Goal: Complete application form: Complete application form

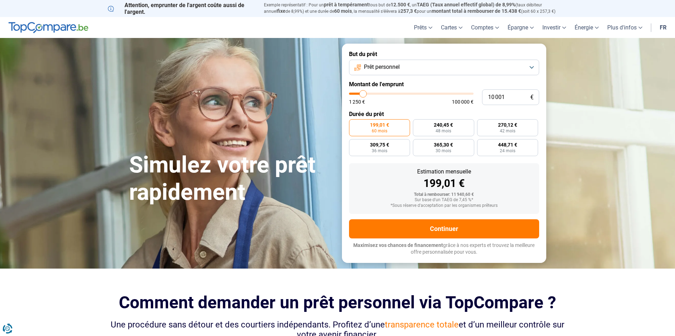
type input "10 250"
type input "10250"
type input "11 000"
type input "11000"
type input "11 250"
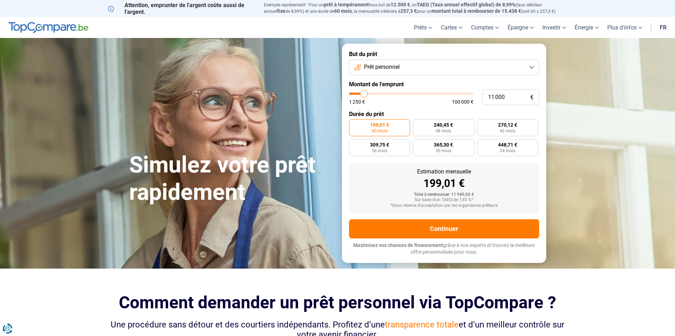
type input "11250"
type input "11 500"
type input "11500"
type input "11 750"
type input "11750"
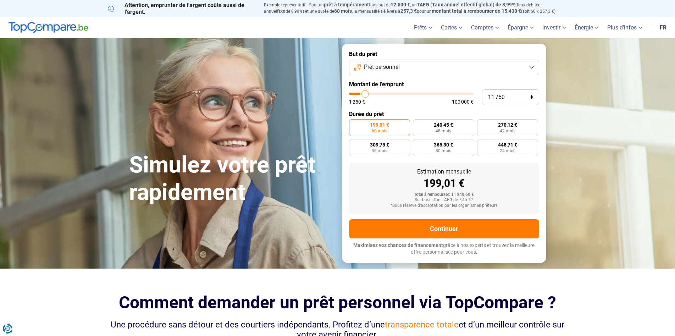
type input "12 500"
type input "12500"
type input "12 750"
type input "12750"
type input "13 000"
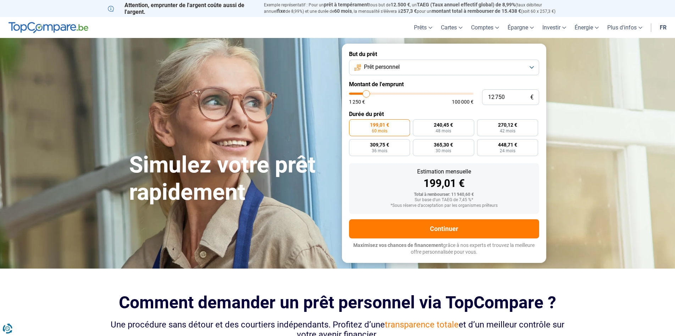
type input "13000"
type input "13 250"
type input "13250"
type input "13 500"
type input "13500"
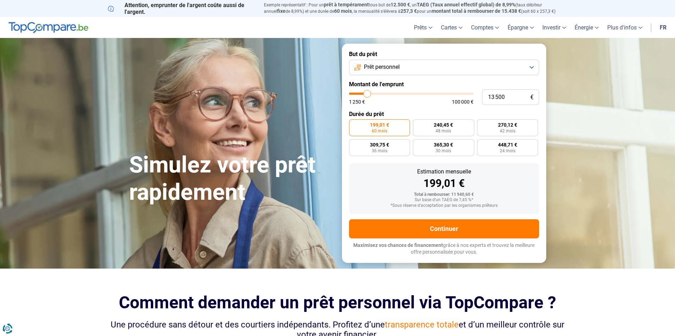
type input "14 000"
type input "14000"
type input "14 250"
type input "14250"
type input "14 500"
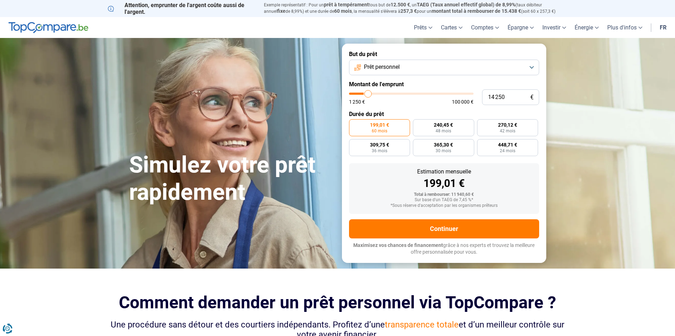
type input "14500"
type input "14 750"
type input "14750"
type input "15 000"
type input "15000"
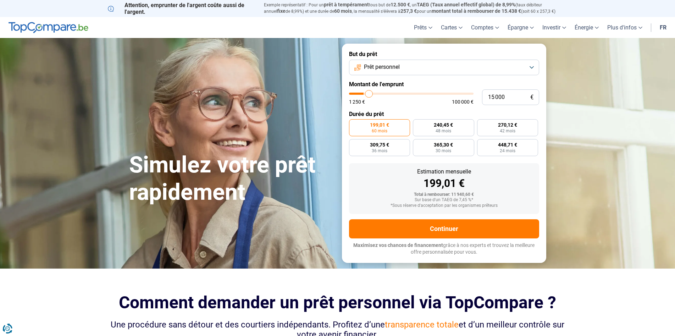
type input "15 500"
type input "15500"
type input "15 750"
type input "15750"
type input "16 000"
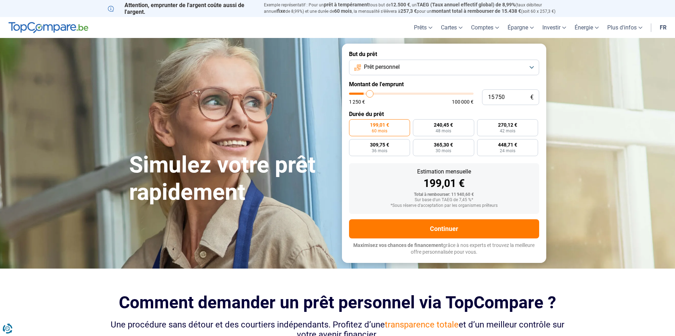
type input "16000"
type input "16 250"
type input "16250"
type input "16 500"
type input "16500"
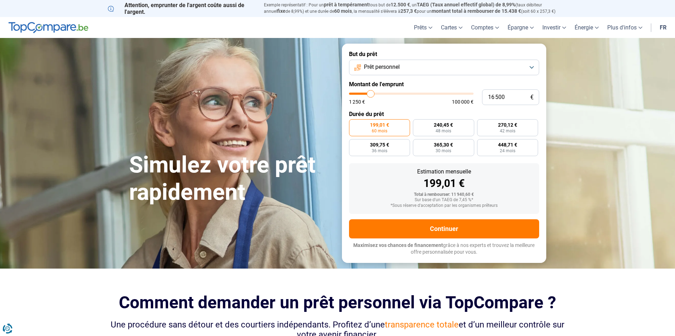
type input "17 000"
type input "17000"
type input "17 250"
type input "17250"
type input "17 500"
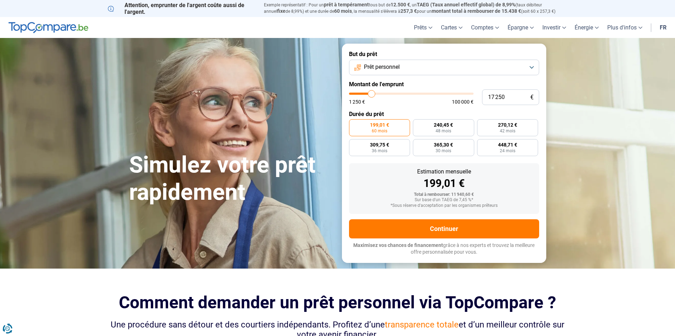
type input "17500"
type input "17 750"
type input "17750"
type input "18 000"
type input "18000"
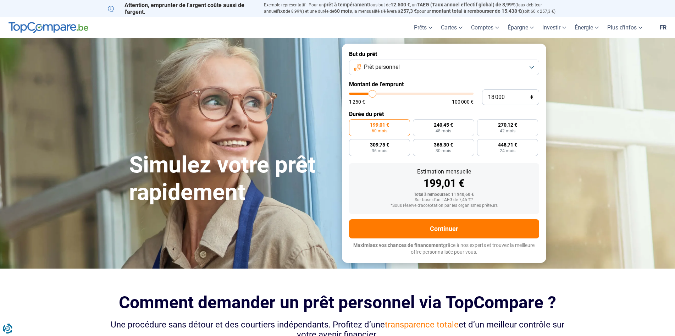
type input "18 500"
type input "18500"
type input "18 750"
type input "18750"
type input "19 000"
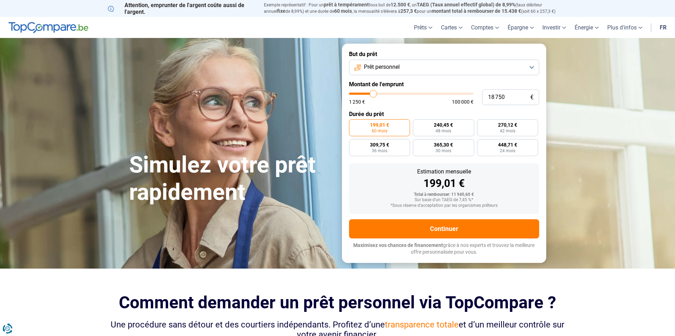
type input "19000"
type input "19 250"
type input "19250"
type input "19 750"
type input "19750"
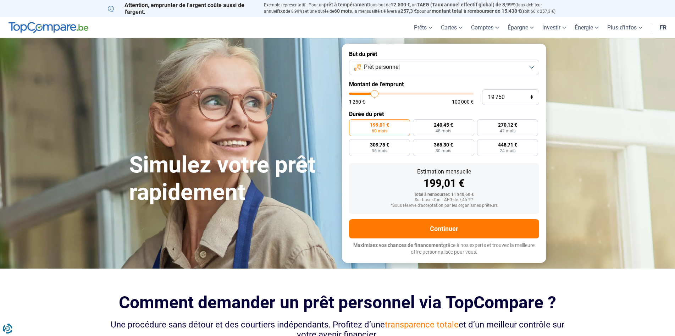
type input "20 000"
type input "20000"
type input "19 750"
type input "19750"
type input "19 000"
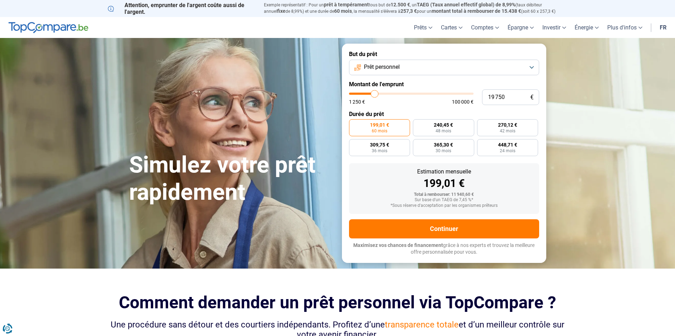
type input "19000"
type input "18 000"
type input "18000"
type input "17 500"
type input "17500"
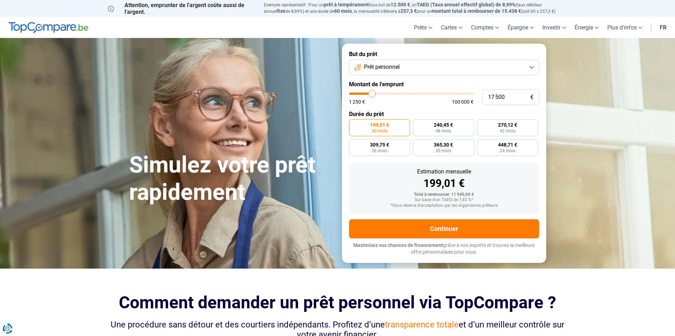
type input "17 250"
type input "17250"
type input "17 000"
type input "17000"
type input "16 500"
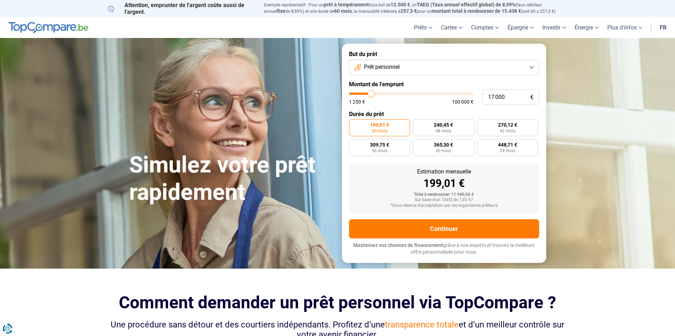
type input "16500"
type input "16 000"
type input "16000"
type input "15 500"
type input "15500"
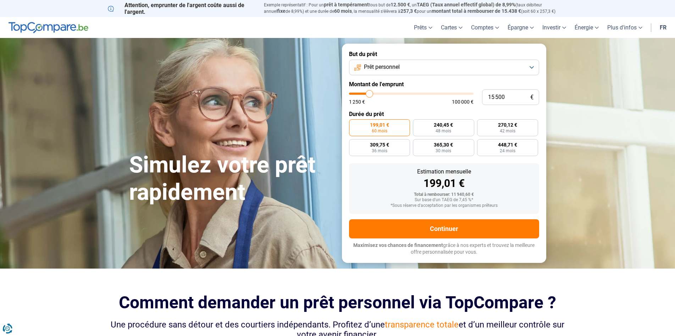
type input "15 000"
type input "15000"
type input "14 500"
type input "14500"
type input "14 250"
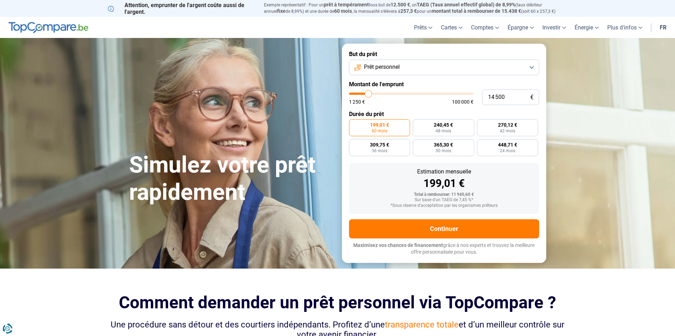
type input "14250"
type input "14 000"
type input "14000"
type input "13 500"
type input "13500"
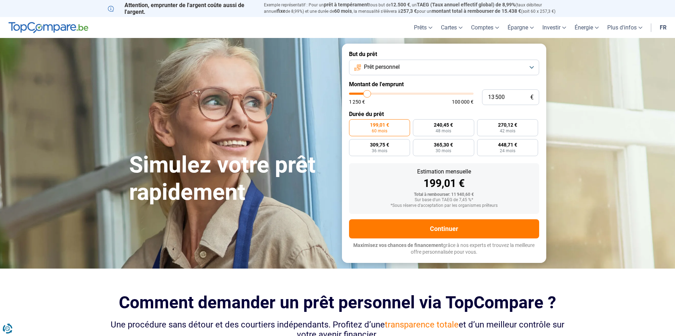
type input "13 250"
type input "13250"
type input "13 000"
type input "13000"
type input "12 750"
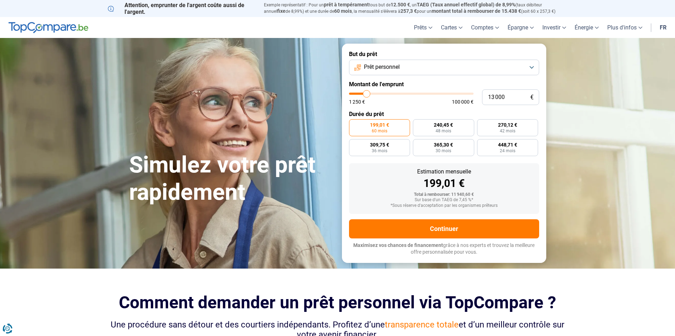
type input "12750"
type input "12 000"
type input "12000"
type input "11 750"
type input "11750"
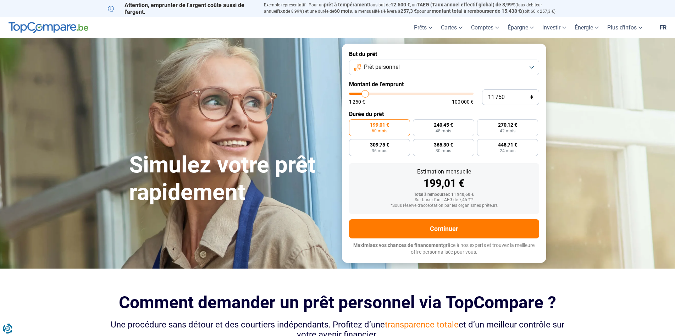
type input "11 500"
type input "11500"
type input "11 250"
type input "11250"
type input "11 000"
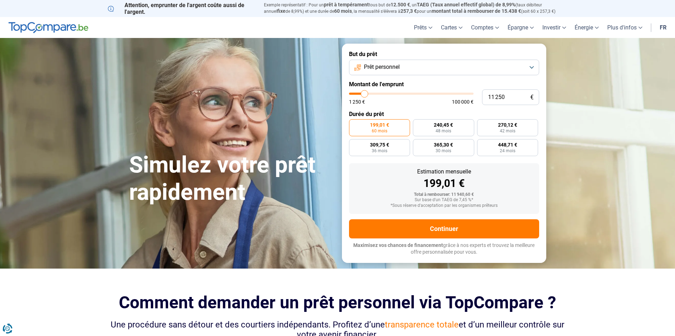
type input "11000"
type input "10 500"
type input "10500"
type input "10 250"
type input "10250"
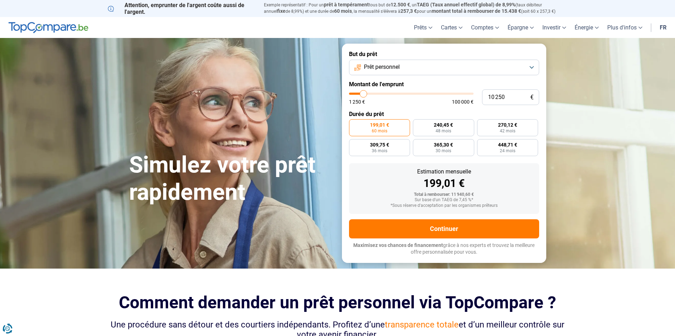
type input "10 000"
type input "10000"
type input "9 750"
type input "9750"
type input "9 500"
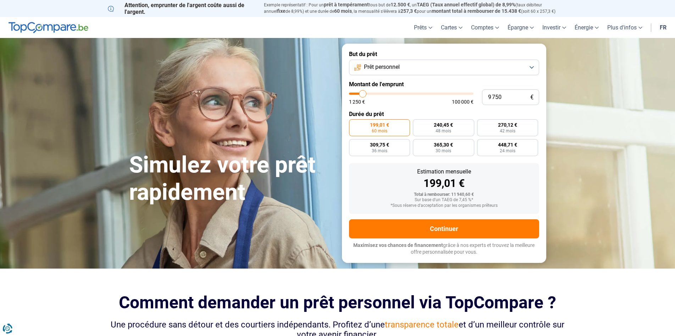
type input "9500"
type input "9 000"
type input "9000"
type input "8 750"
type input "8750"
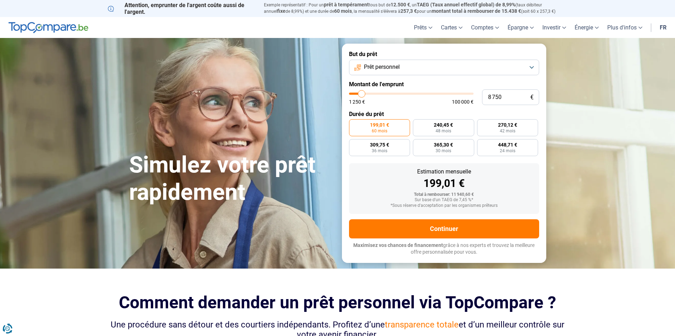
type input "8 500"
type input "8500"
type input "8 250"
type input "8250"
type input "8 000"
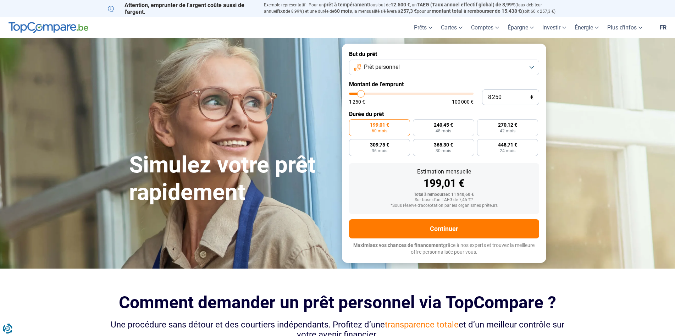
type input "8000"
type input "7 500"
type input "7500"
type input "8 000"
type input "8000"
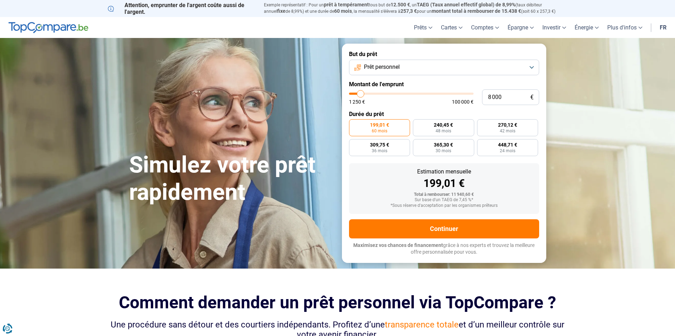
click at [361, 95] on input "range" at bounding box center [411, 94] width 125 height 2
radio input "true"
type input "9 000"
type input "9000"
type input "8 750"
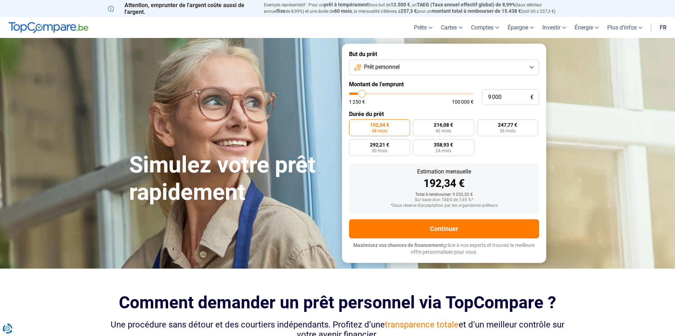
type input "8750"
type input "8 500"
type input "8500"
type input "8 000"
type input "8000"
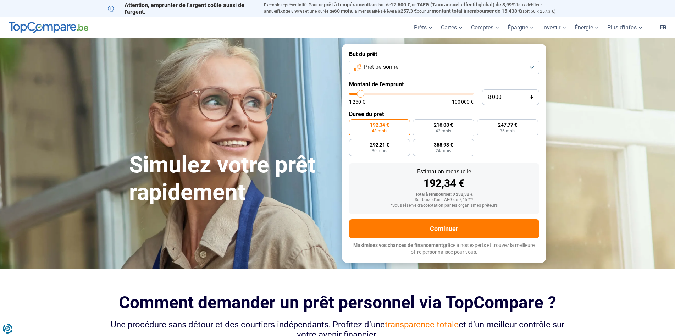
type input "7 500"
type input "7500"
type input "7 250"
type input "7250"
type input "7 000"
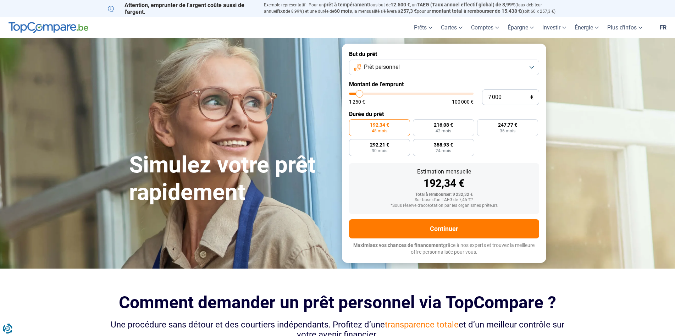
type input "7000"
click at [360, 95] on input "range" at bounding box center [411, 94] width 125 height 2
radio input "true"
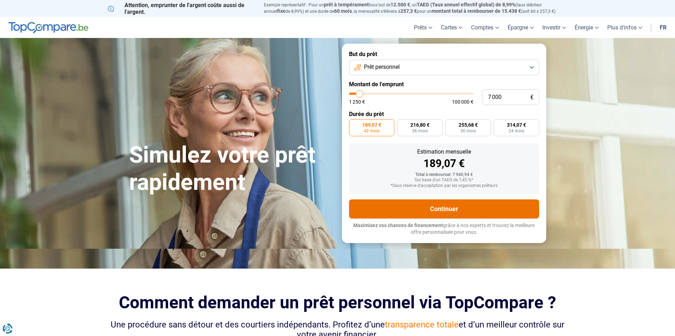
click at [441, 211] on button "Continuer" at bounding box center [444, 208] width 190 height 19
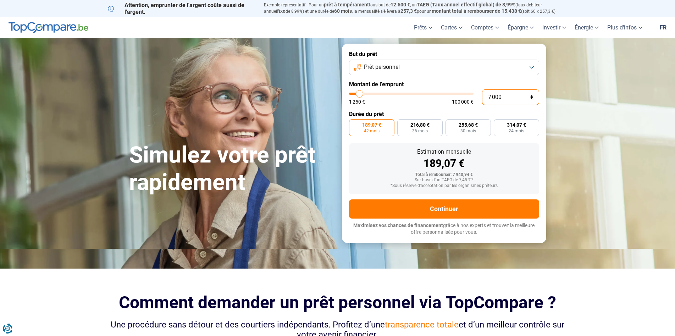
drag, startPoint x: 504, startPoint y: 95, endPoint x: 479, endPoint y: 97, distance: 25.3
click at [479, 97] on div "7 000 € 1 250 € 100 000 €" at bounding box center [444, 97] width 190 height 16
type input "5"
type input "1250"
type input "58"
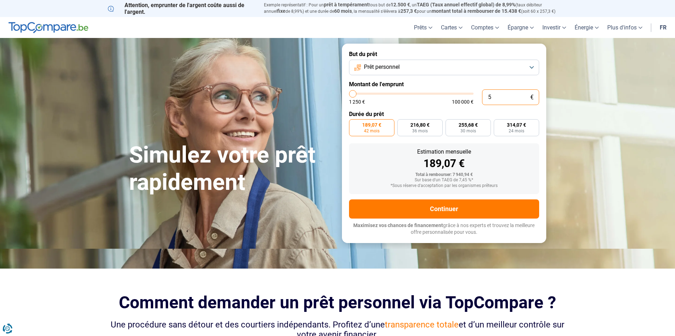
type input "1250"
type input "580"
type input "1250"
type input "5 800"
type input "5750"
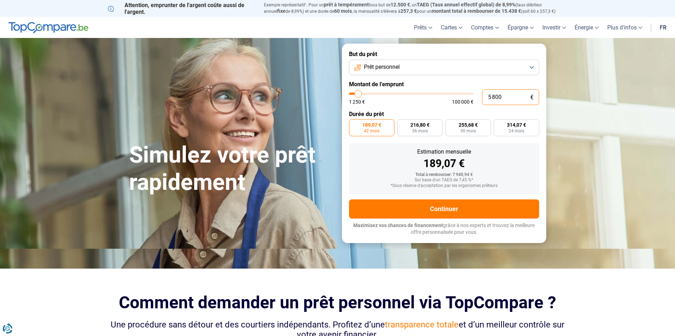
type input "580"
type input "1250"
type input "58"
type input "1250"
type input "5"
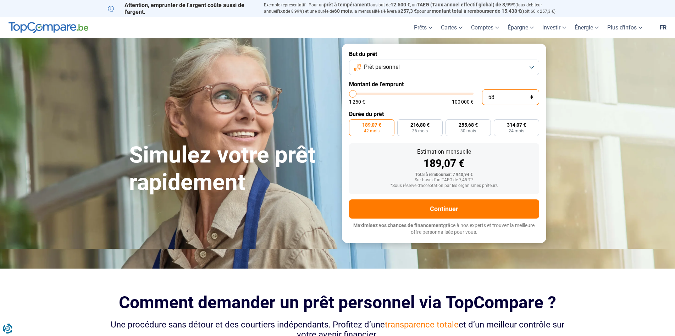
type input "1250"
type input "0"
type input "1250"
type input "8"
type input "1250"
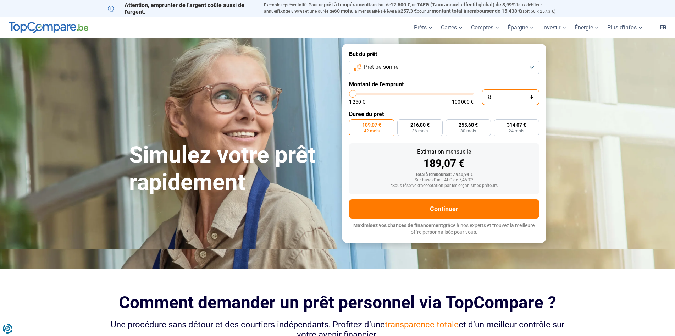
type input "85"
type input "1250"
type input "850"
type input "1250"
type input "8 500"
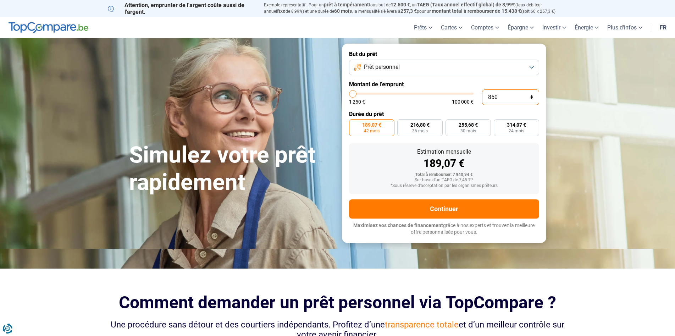
type input "8500"
type input "8 500"
radio input "false"
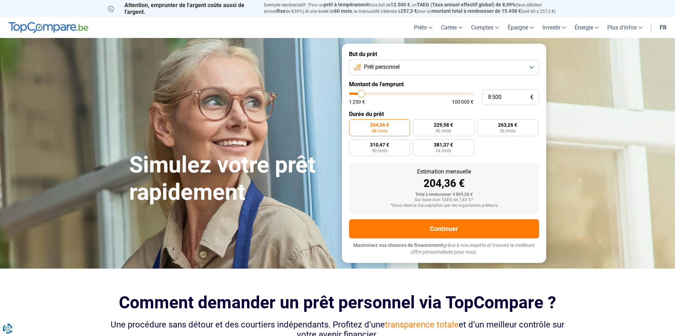
click at [531, 67] on button "Prêt personnel" at bounding box center [444, 68] width 190 height 16
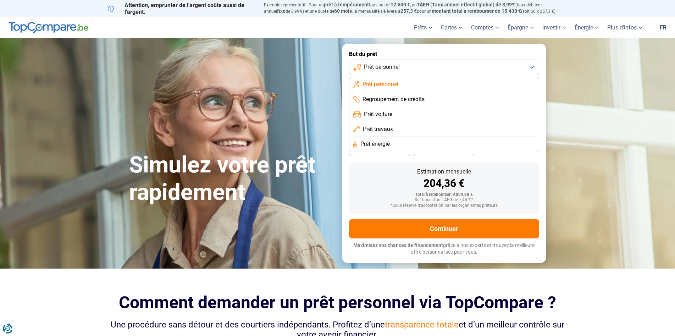
click at [531, 67] on button "Prêt personnel" at bounding box center [444, 68] width 190 height 16
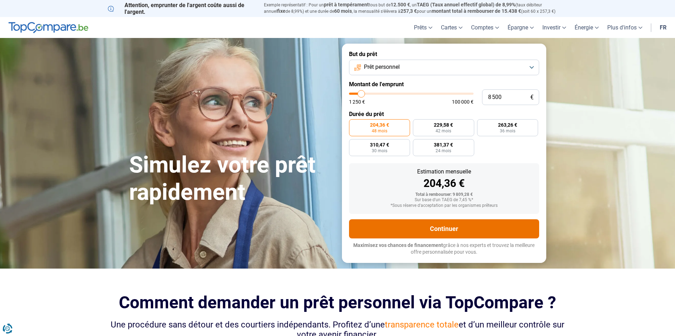
click at [448, 229] on button "Continuer" at bounding box center [444, 228] width 190 height 19
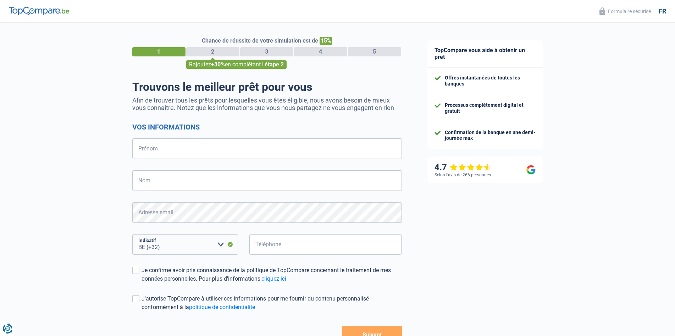
select select "32"
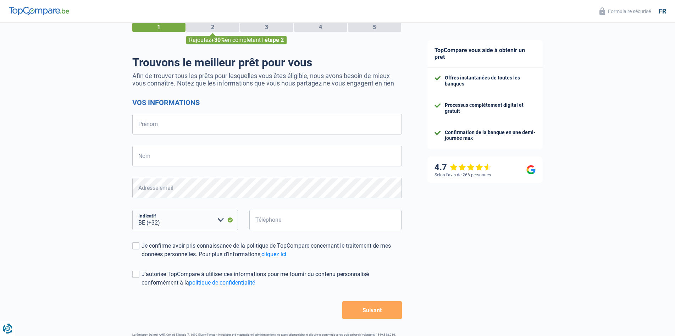
scroll to position [49, 0]
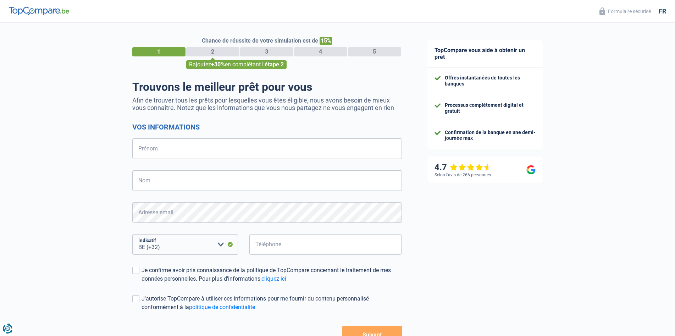
select select "32"
click at [242, 152] on input "Prénom" at bounding box center [267, 148] width 270 height 21
type input "SALVATORE"
type input "CORRENTI"
type input "477349386"
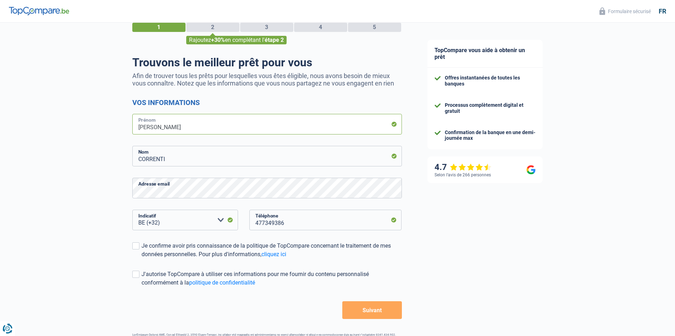
scroll to position [49, 0]
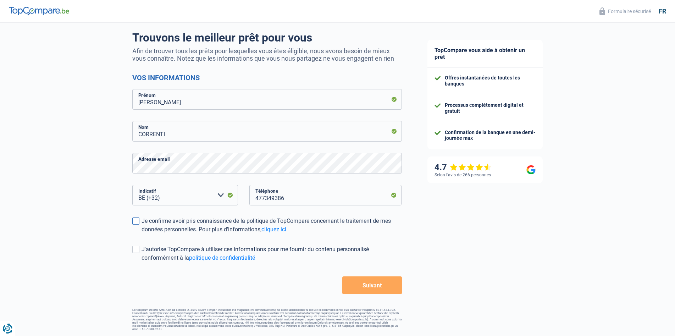
click at [140, 221] on label "Je confirme avoir pris connaissance de la politique de TopCompare concernant le…" at bounding box center [267, 225] width 270 height 17
click at [142, 234] on input "Je confirme avoir pris connaissance de la politique de TopCompare concernant le…" at bounding box center [142, 234] width 0 height 0
click at [137, 253] on span at bounding box center [135, 249] width 7 height 7
click at [142, 262] on input "J'autorise TopCompare à utiliser ces informations pour me fournir du contenu pe…" at bounding box center [142, 262] width 0 height 0
click at [377, 289] on button "Suivant" at bounding box center [371, 285] width 59 height 18
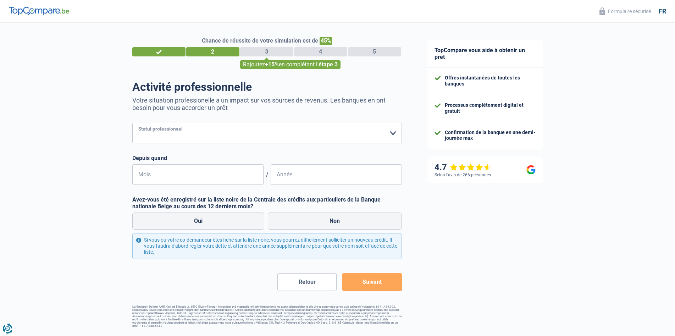
click at [384, 134] on select "Ouvrier Employé privé Employé public Invalide Indépendant Pensionné Chômeur Mut…" at bounding box center [267, 133] width 270 height 21
click at [132, 123] on select "Ouvrier Employé privé Employé public Invalide Indépendant Pensionné Chômeur Mut…" at bounding box center [267, 133] width 270 height 21
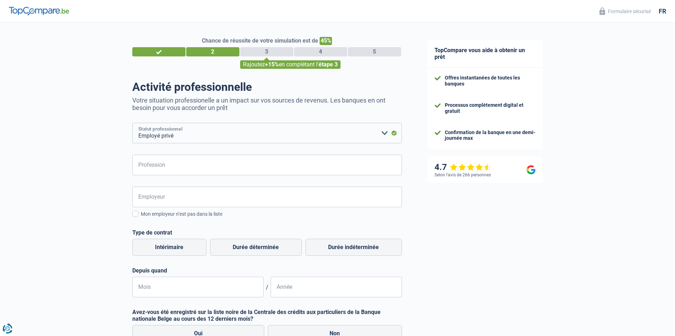
click at [287, 131] on select "Ouvrier Employé privé Employé public Invalide Indépendant Pensionné Chômeur Mut…" at bounding box center [267, 133] width 270 height 21
select select "publicEmployee"
click at [132, 123] on select "Ouvrier Employé privé Employé public Invalide Indépendant Pensionné Chômeur Mut…" at bounding box center [267, 133] width 270 height 21
click at [182, 168] on input "Profession" at bounding box center [267, 165] width 270 height 21
type input "Informaticien"
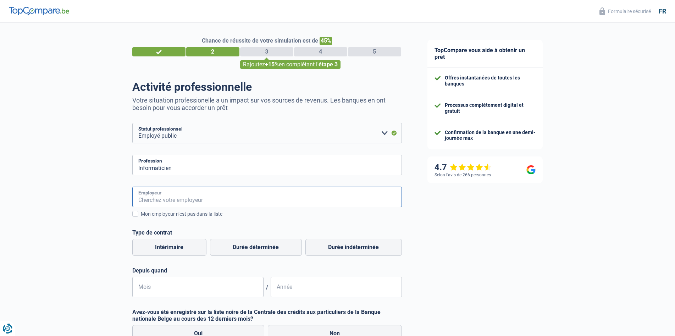
click at [182, 201] on input "Employeur" at bounding box center [267, 197] width 270 height 21
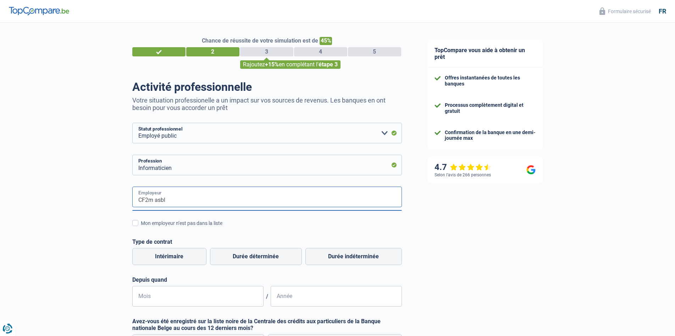
type input "CF2m asbl"
click at [185, 232] on div "CF2m asbl Employeur Mon employeur n’est pas dans la liste Régime de travail Tem…" at bounding box center [267, 247] width 270 height 120
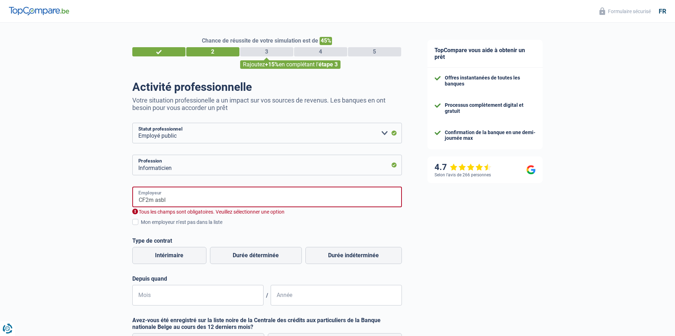
click at [213, 202] on input "CF2m asbl" at bounding box center [267, 197] width 270 height 21
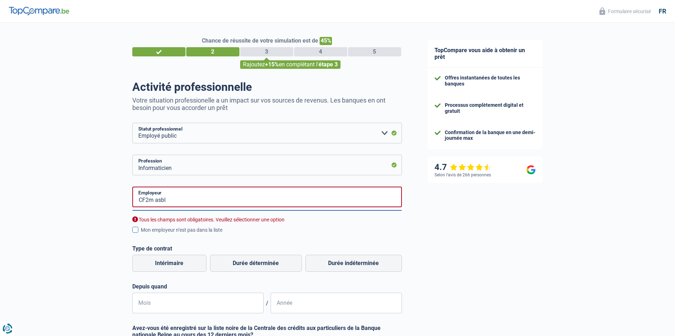
click at [134, 232] on span at bounding box center [135, 230] width 6 height 6
click at [141, 234] on input "Mon employeur n’est pas dans la liste" at bounding box center [141, 234] width 0 height 0
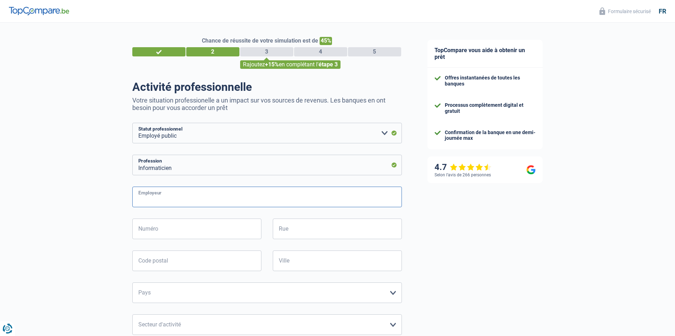
click at [157, 203] on input "Employeur" at bounding box center [267, 197] width 270 height 21
click at [173, 234] on input "Numéro" at bounding box center [196, 229] width 129 height 21
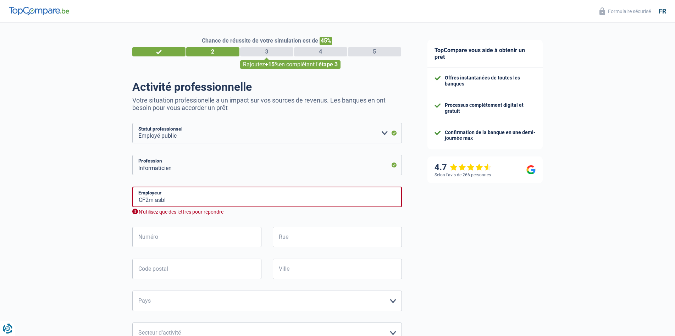
click at [169, 212] on div "N'utilisez que des lettres pour répondre" at bounding box center [267, 212] width 270 height 7
click at [146, 200] on input "CF2m asbl" at bounding box center [267, 197] width 270 height 21
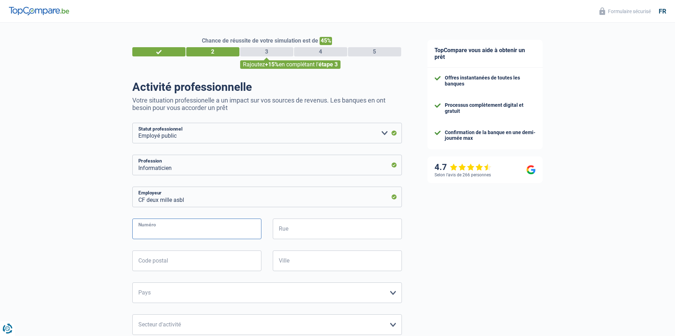
click at [182, 237] on input "Numéro" at bounding box center [196, 229] width 129 height 21
click at [141, 201] on input "CF deux mille asbl" at bounding box center [267, 197] width 270 height 21
type input "Centre Formation deux mille asbl"
click at [304, 232] on input "Rue" at bounding box center [337, 229] width 129 height 21
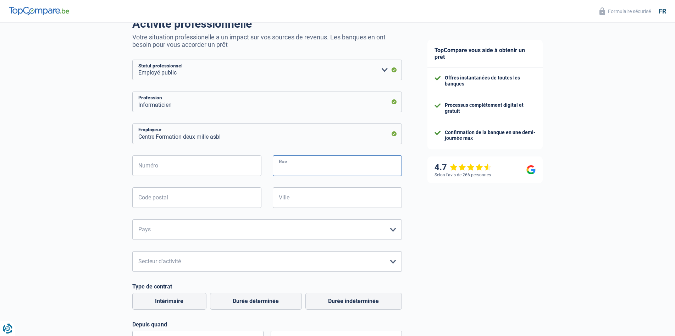
scroll to position [142, 0]
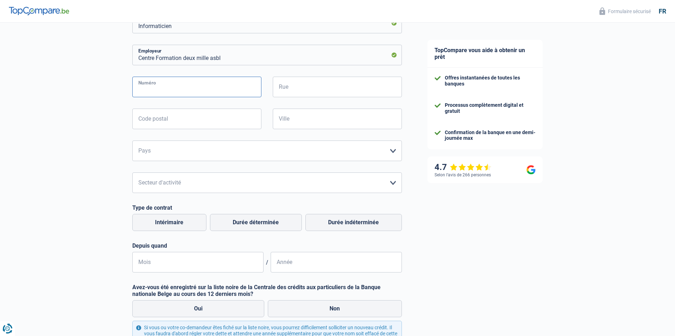
click at [196, 91] on input "Numéro" at bounding box center [196, 87] width 129 height 21
type input "87"
click at [294, 88] on input "Rue" at bounding box center [337, 87] width 129 height 21
type input "avenue du Parc"
click at [251, 125] on input "Code postal" at bounding box center [196, 119] width 129 height 21
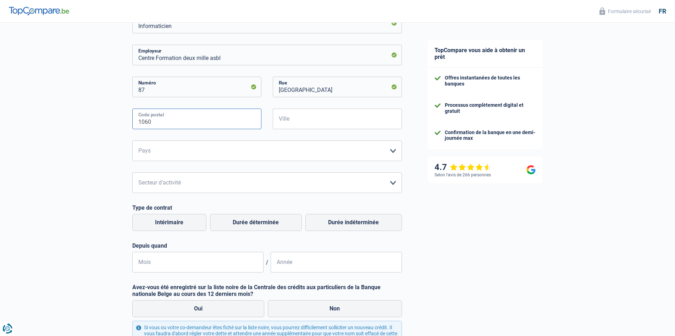
type input "1060"
click at [298, 116] on input "Ville" at bounding box center [337, 119] width 129 height 21
click at [282, 123] on input "Buxelles" at bounding box center [337, 119] width 129 height 21
type input "Bruxelles"
click at [249, 147] on select "Belgique France Allemagne Italie Luxembourg Pays-Bas Espagne Suisse Veuillez sé…" at bounding box center [267, 150] width 270 height 21
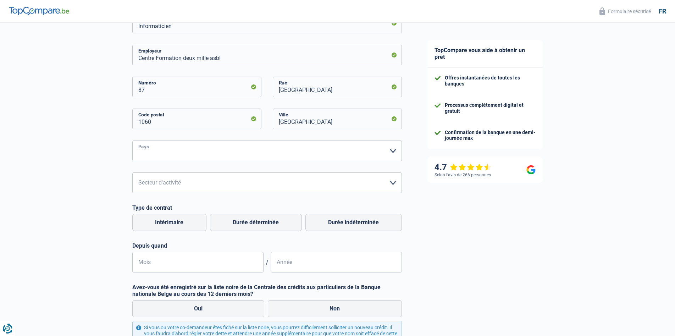
select select "BE"
click at [132, 141] on select "Belgique France Allemagne Italie Luxembourg Pays-Bas Espagne Suisse Veuillez sé…" at bounding box center [267, 150] width 270 height 21
click at [234, 180] on select "Agriculture/Pêche Industrie Horeca Courier/Fitness/Taxi Construction Banques/As…" at bounding box center [267, 182] width 270 height 21
select select "smallCompanies"
click at [132, 173] on select "Agriculture/Pêche Industrie Horeca Courier/Fitness/Taxi Construction Banques/As…" at bounding box center [267, 182] width 270 height 21
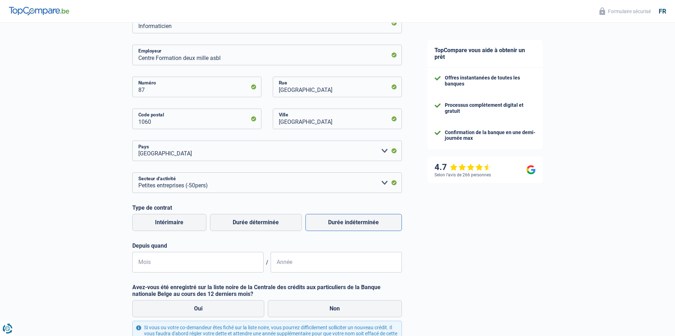
click at [333, 224] on label "Durée indéterminée" at bounding box center [353, 222] width 96 height 17
click at [333, 224] on input "Durée indéterminée" at bounding box center [353, 222] width 96 height 17
radio input "true"
click at [232, 262] on input "Mois" at bounding box center [197, 262] width 131 height 21
drag, startPoint x: 201, startPoint y: 269, endPoint x: 132, endPoint y: 264, distance: 69.4
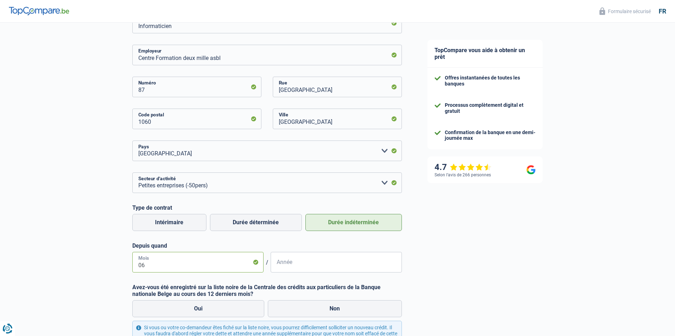
click at [132, 264] on input "06" at bounding box center [197, 262] width 131 height 21
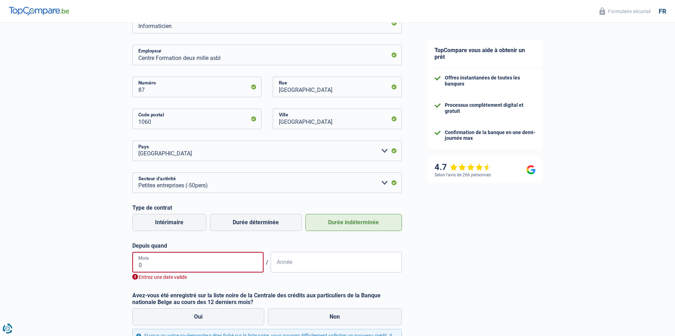
type input "08"
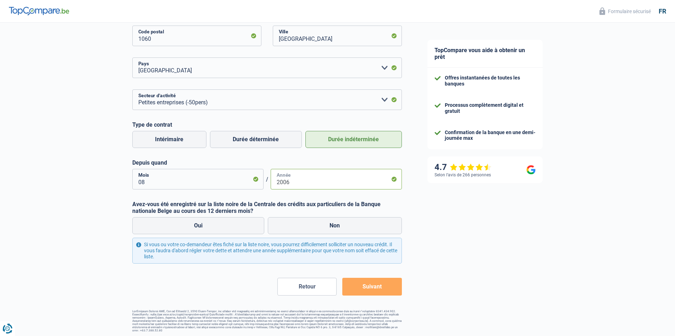
scroll to position [226, 0]
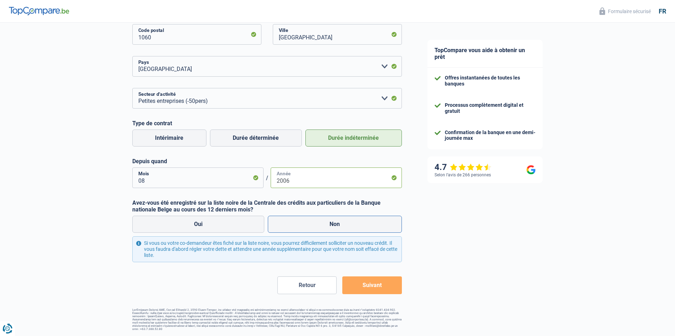
type input "2006"
click at [320, 226] on label "Non" at bounding box center [335, 224] width 134 height 17
click at [320, 226] on input "Non" at bounding box center [335, 224] width 134 height 17
radio input "true"
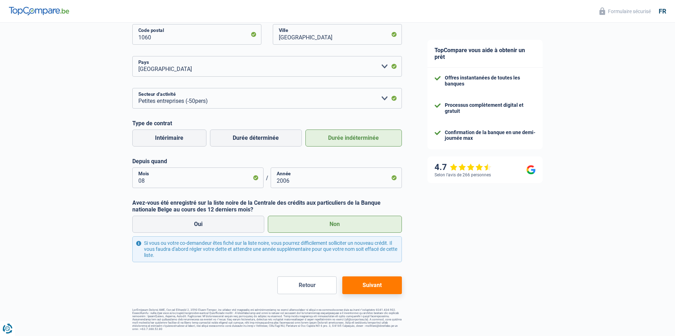
click at [369, 291] on button "Suivant" at bounding box center [371, 285] width 59 height 18
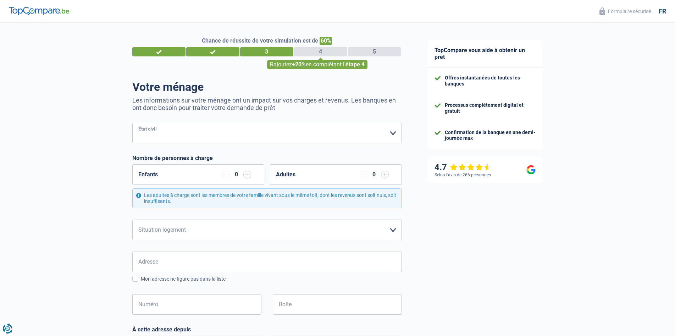
click at [179, 133] on select "Célibataire Marié(e) Cohabitant(e) légal(e) Divorcé(e) Veuf(ve) Séparé (de fait…" at bounding box center [267, 133] width 270 height 21
select select "married"
click at [132, 123] on select "Célibataire Marié(e) Cohabitant(e) légal(e) Divorcé(e) Veuf(ve) Séparé (de fait…" at bounding box center [267, 133] width 270 height 21
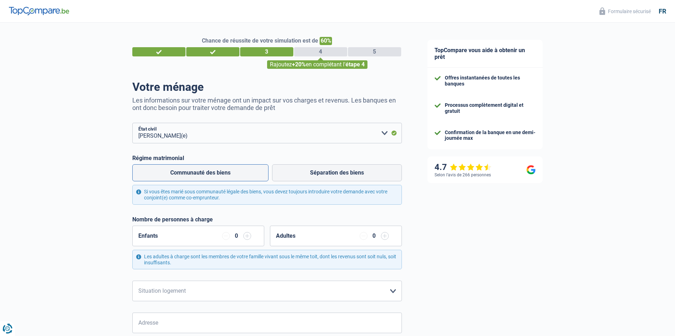
click at [204, 174] on label "Communauté des biens" at bounding box center [200, 172] width 136 height 17
click at [204, 174] on input "Communauté des biens" at bounding box center [200, 172] width 136 height 17
radio input "true"
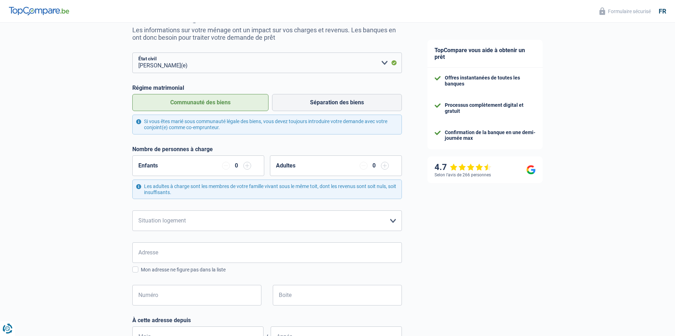
scroll to position [71, 0]
click at [247, 165] on input "button" at bounding box center [247, 165] width 8 height 8
click at [267, 219] on select "Locataire Propriétaire avec prêt hypothécaire Propriétaire sans prêt hypothécai…" at bounding box center [267, 220] width 270 height 21
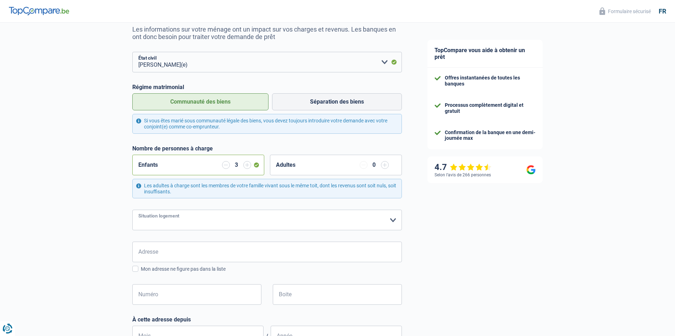
select select "ownerWithMortgage"
click at [132, 210] on select "Locataire Propriétaire avec prêt hypothécaire Propriétaire sans prêt hypothécai…" at bounding box center [267, 220] width 270 height 21
click at [254, 255] on input "Adresse" at bounding box center [267, 252] width 270 height 21
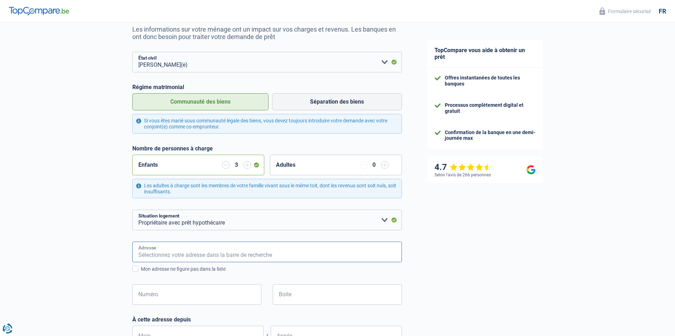
type input "Brusselbaan 219 A"
type input "Belgique"
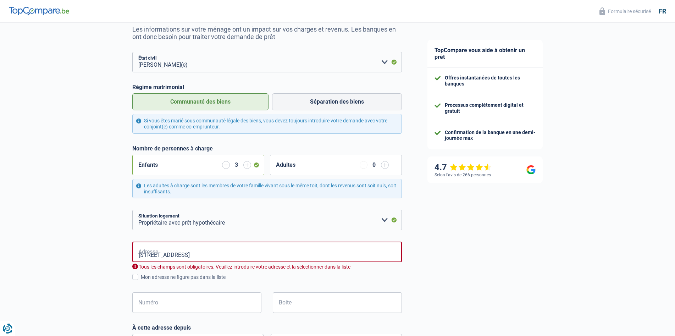
type input "Belgique"
drag, startPoint x: 169, startPoint y: 255, endPoint x: 213, endPoint y: 255, distance: 43.6
click at [213, 255] on input "Brusselbaan 219 A" at bounding box center [267, 252] width 270 height 21
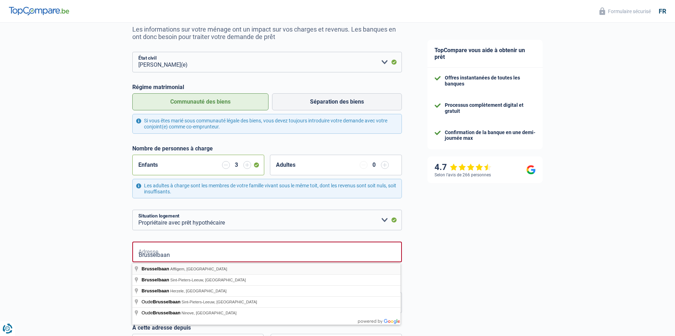
type input "Brusselbaan, Affligem, Belgique"
select select "BE"
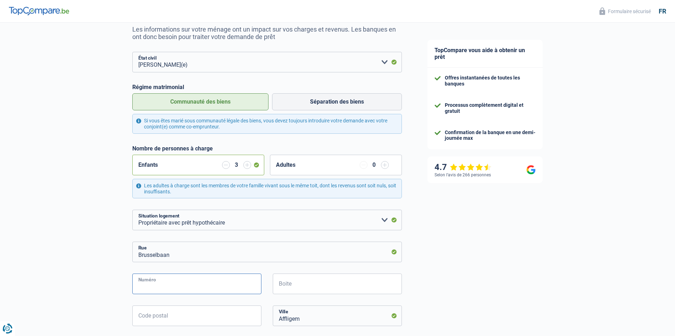
click at [158, 291] on input "Numéro" at bounding box center [196, 284] width 129 height 21
type input "219"
click at [291, 287] on input "Boite" at bounding box center [337, 284] width 129 height 21
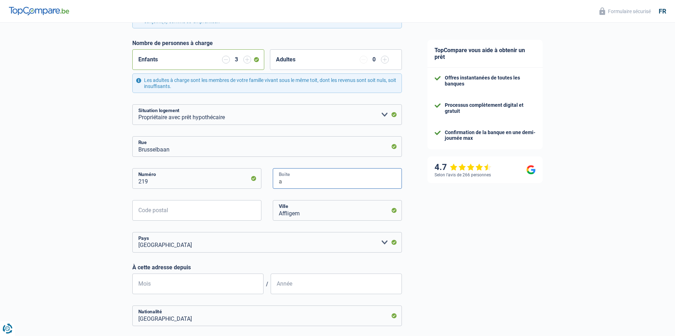
scroll to position [177, 0]
type input "a"
click at [220, 212] on input "Code postal" at bounding box center [196, 209] width 129 height 21
type input "1600"
click at [317, 214] on input "Affligem" at bounding box center [337, 209] width 129 height 21
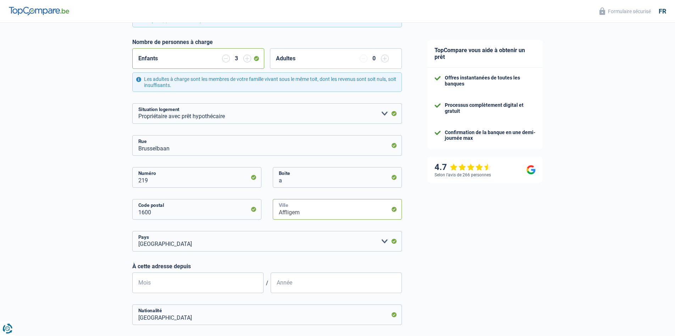
drag, startPoint x: 317, startPoint y: 214, endPoint x: 258, endPoint y: 214, distance: 60.0
click at [258, 214] on div "1600 Code postal Affligem Ville" at bounding box center [267, 215] width 280 height 32
type input "Sint-Pieters-Leeuw"
click at [239, 283] on input "Mois" at bounding box center [197, 282] width 131 height 21
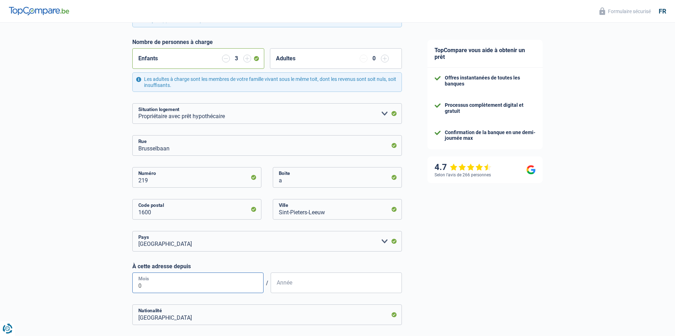
type input "05"
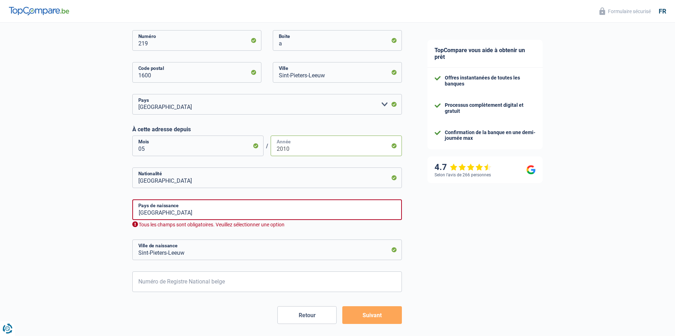
scroll to position [319, 0]
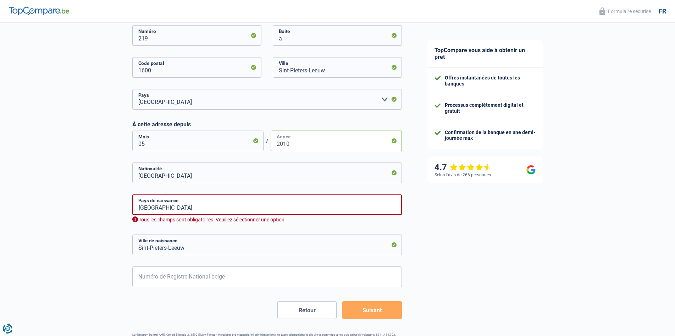
type input "2010"
click at [235, 178] on input "Belgique" at bounding box center [267, 172] width 270 height 21
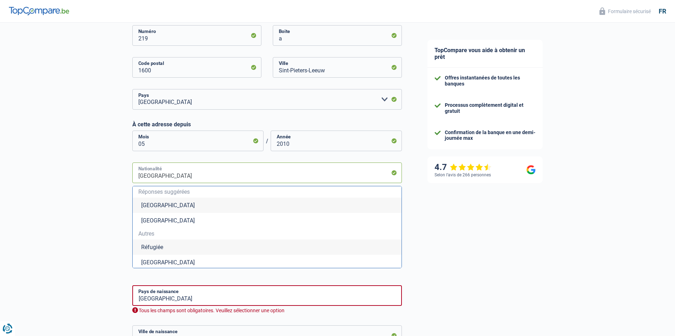
click at [235, 178] on input "Belgique" at bounding box center [267, 172] width 270 height 21
click at [210, 204] on li "Belgique" at bounding box center [267, 205] width 269 height 15
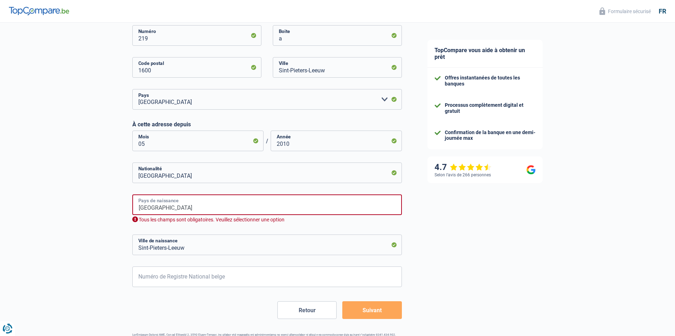
click at [210, 204] on input "Belgique" at bounding box center [267, 204] width 270 height 21
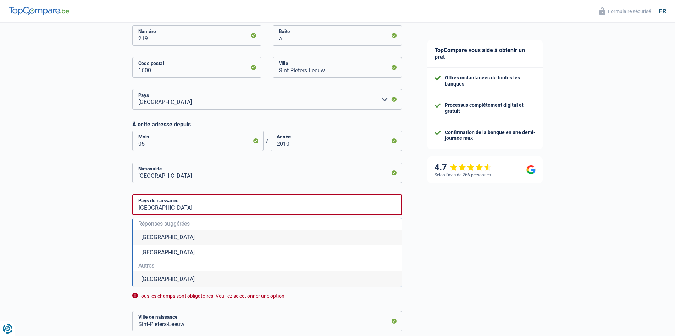
click at [167, 236] on li "Belgique" at bounding box center [267, 237] width 269 height 15
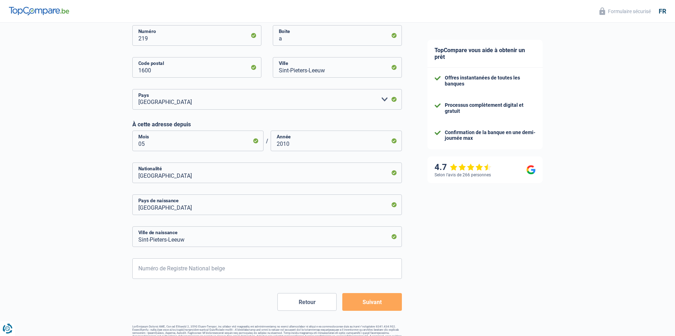
click at [465, 271] on div "TopCompare vous aide à obtenir un prêt Offres instantanées de toutes les banque…" at bounding box center [545, 28] width 261 height 650
drag, startPoint x: 369, startPoint y: 237, endPoint x: 114, endPoint y: 238, distance: 255.1
click at [114, 238] on div "Chance de réussite de votre simulation est de 60% 1 2 3 4 5 Rajoutez +20% en co…" at bounding box center [207, 26] width 415 height 650
type input "Bruxelles II"
click at [173, 263] on input "Numéro de Registre National belge" at bounding box center [267, 268] width 270 height 21
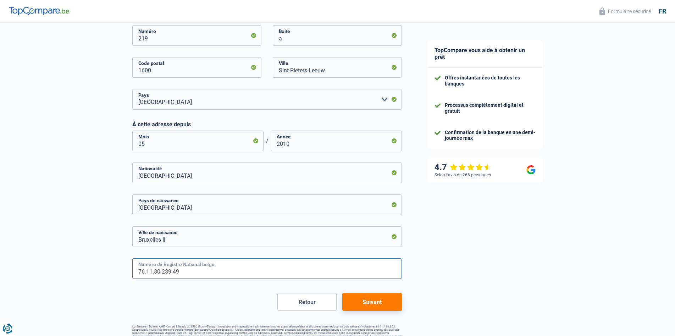
type input "76.11.30-239.49"
click at [388, 307] on button "Suivant" at bounding box center [371, 302] width 59 height 18
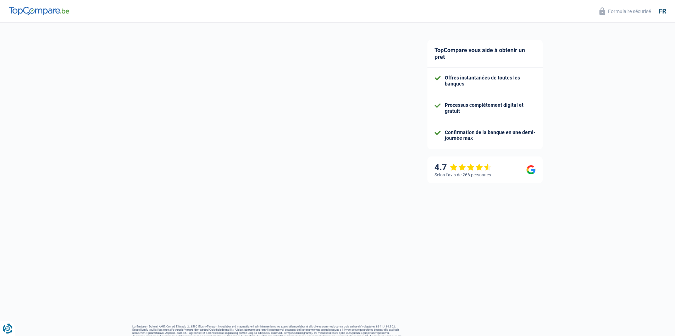
select select "familyAllowances"
select select "netSalary"
select select "mealVouchers"
select select "mortgage"
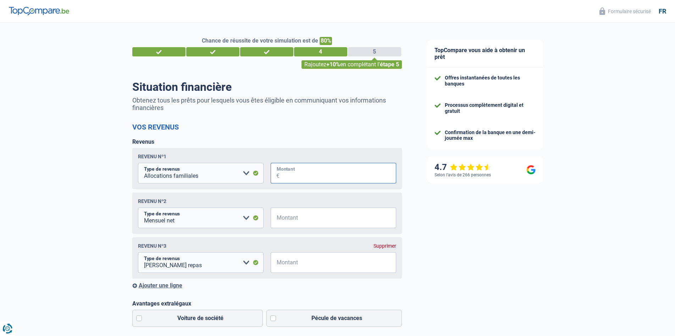
click at [287, 174] on input "Montant" at bounding box center [338, 173] width 117 height 21
type input "600"
click at [302, 228] on input "Montant" at bounding box center [338, 218] width 117 height 21
type input "2.800"
click at [296, 264] on input "Montant" at bounding box center [338, 262] width 117 height 21
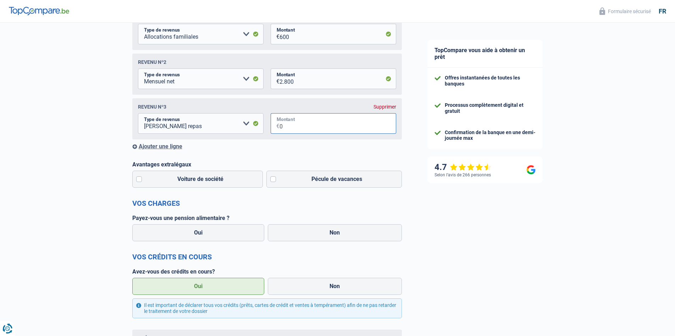
scroll to position [142, 0]
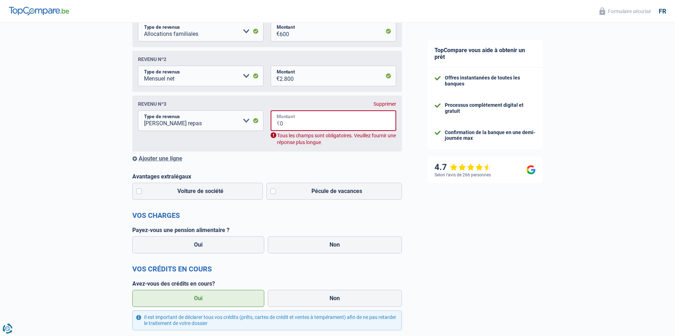
type input "0"
click at [243, 218] on h2 "Vos charges" at bounding box center [267, 215] width 270 height 9
click at [272, 194] on label "Pécule de vacances" at bounding box center [334, 191] width 136 height 17
click at [272, 194] on input "Pécule de vacances" at bounding box center [334, 191] width 136 height 17
checkbox input "true"
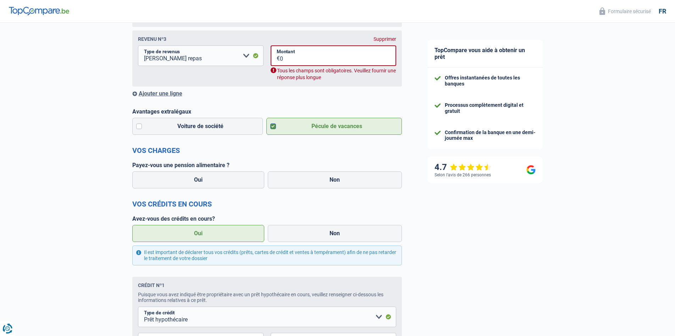
scroll to position [213, 0]
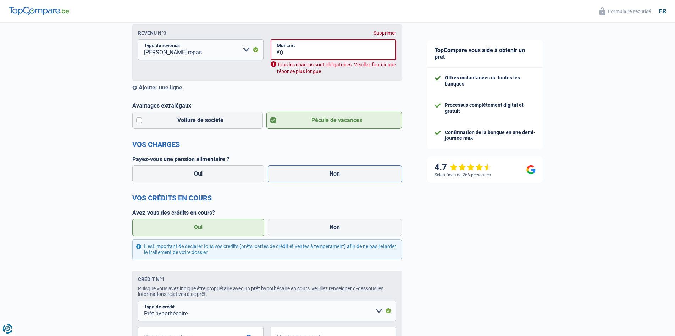
click at [318, 177] on label "Non" at bounding box center [335, 173] width 134 height 17
click at [318, 177] on input "Non" at bounding box center [335, 173] width 134 height 17
radio input "true"
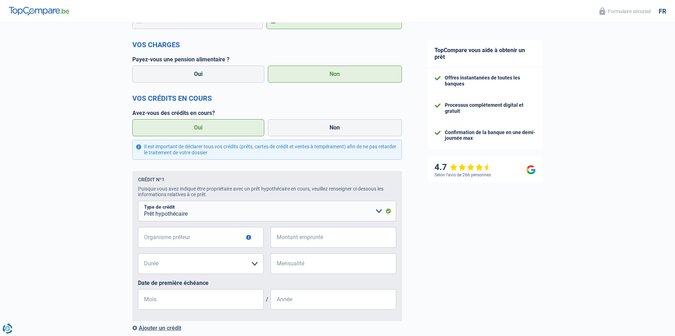
scroll to position [376, 0]
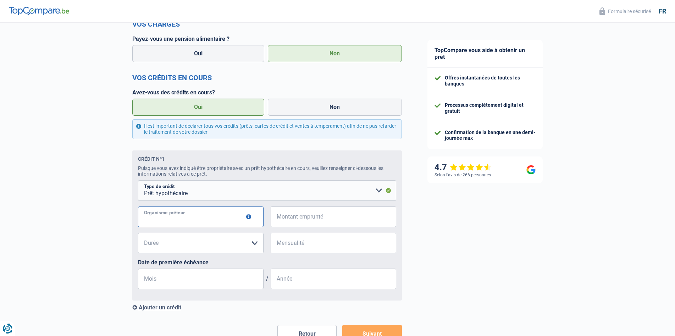
click at [229, 218] on input "Organisme prêteur" at bounding box center [201, 216] width 126 height 21
type input "Nagelmackers"
click at [307, 218] on input "Montant emprunté" at bounding box center [338, 216] width 117 height 21
type input "250.000"
click at [293, 250] on input "Mensualité" at bounding box center [338, 243] width 117 height 21
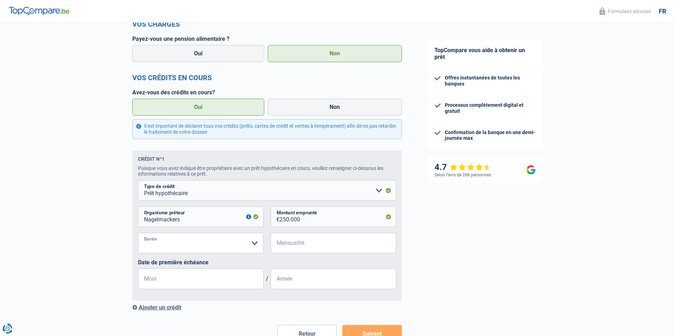
click at [254, 246] on select "120 mois 180 mois 240 mois 300 mois 360 mois 420 mois Veuillez sélectionner une…" at bounding box center [201, 243] width 126 height 21
click at [339, 236] on input "Mensualité" at bounding box center [338, 243] width 117 height 21
type input "866"
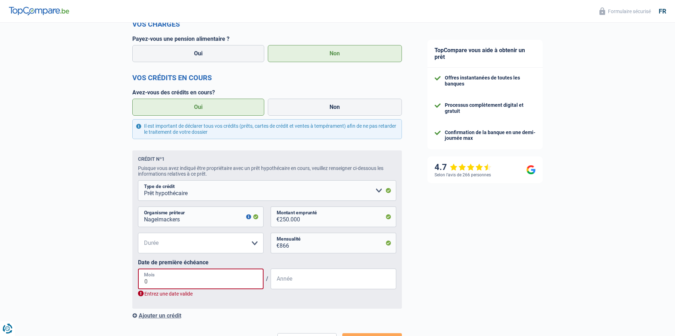
type input "06"
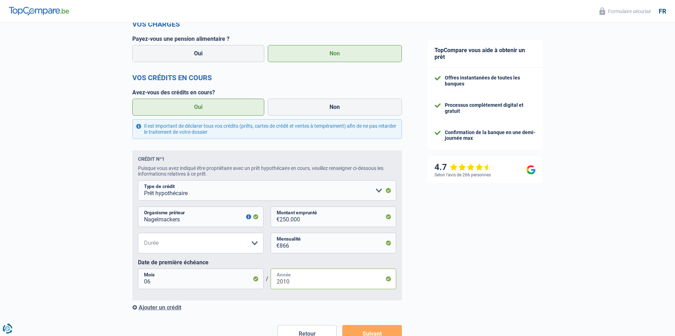
type input "2010"
click at [426, 296] on div "TopCompare vous aide à obtenir un prêt Offres instantanées de toutes les banque…" at bounding box center [545, 15] width 261 height 739
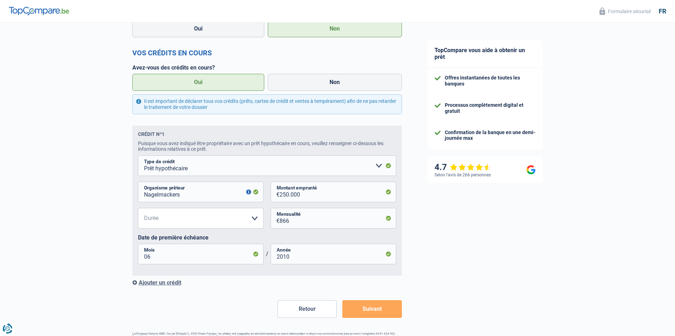
scroll to position [427, 0]
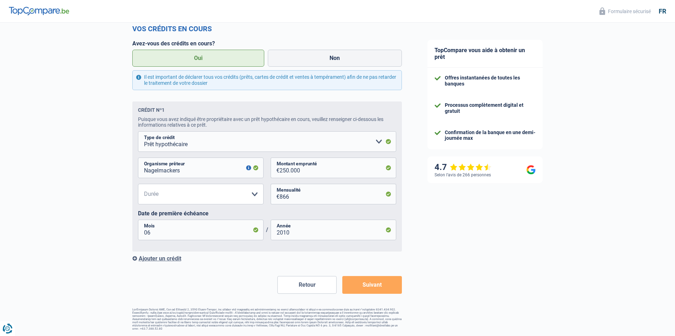
click at [136, 260] on div "Ajouter un crédit" at bounding box center [267, 258] width 270 height 7
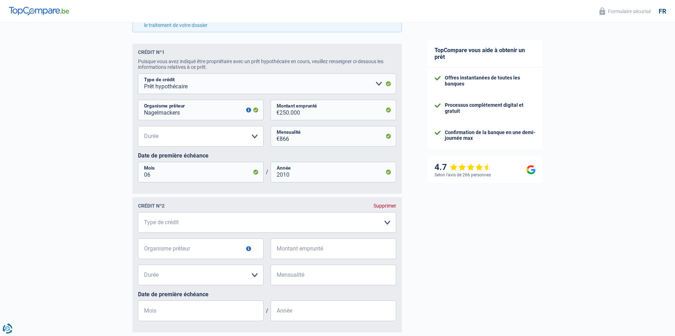
scroll to position [566, 0]
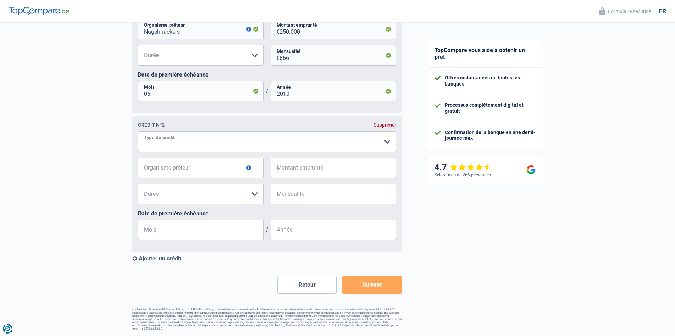
click at [216, 147] on select "Carte ou ouverture de crédit Prêt hypothécaire Vente à tempérament Prêt à tempé…" at bounding box center [267, 141] width 258 height 21
select select "carLoan"
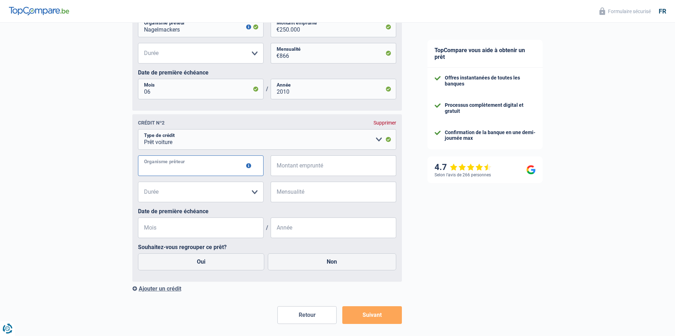
click at [211, 170] on input "Organisme prêteur" at bounding box center [201, 165] width 126 height 21
type input "Alpha credit"
click at [304, 170] on input "Montant emprunté" at bounding box center [338, 165] width 117 height 21
type input "37.000"
click at [231, 196] on select "12 mois 18 mois 24 mois 30 mois 36 mois 42 mois 48 mois 60 mois 72 mois 84 mois…" at bounding box center [201, 192] width 126 height 21
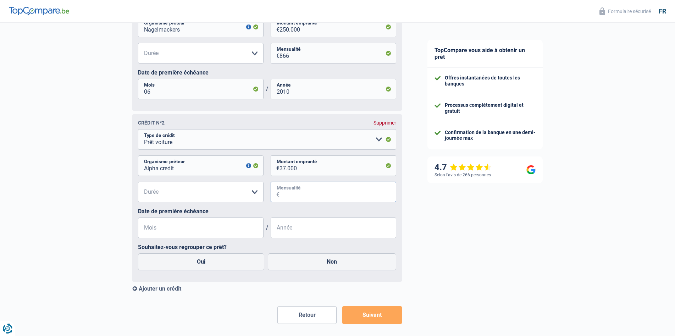
click at [321, 190] on input "Mensualité" at bounding box center [338, 192] width 117 height 21
type input "418"
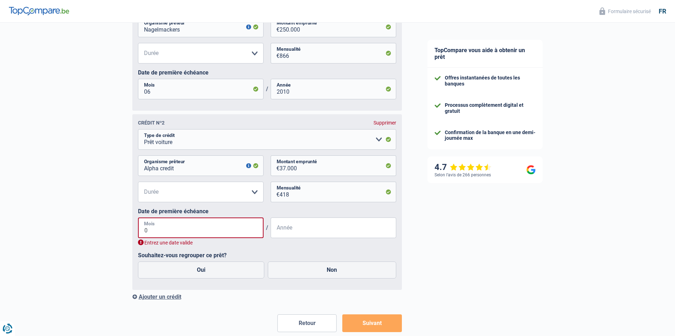
type input "07"
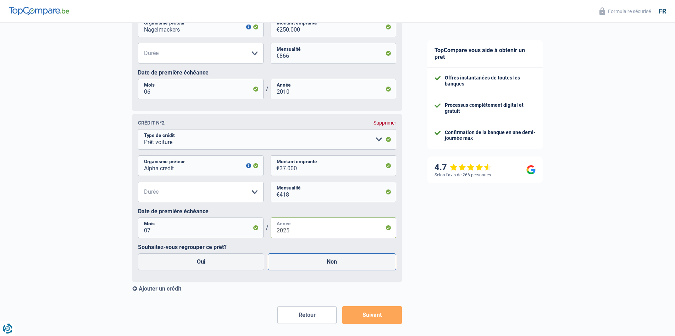
type input "2025"
click at [324, 270] on label "Non" at bounding box center [332, 261] width 128 height 17
click at [324, 270] on input "Non" at bounding box center [332, 261] width 128 height 17
radio input "true"
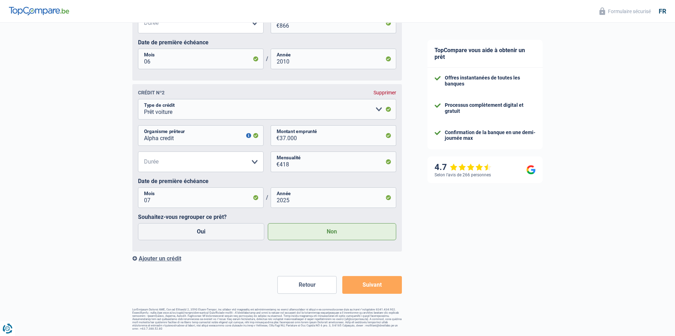
scroll to position [598, 0]
click at [372, 283] on button "Suivant" at bounding box center [371, 285] width 59 height 18
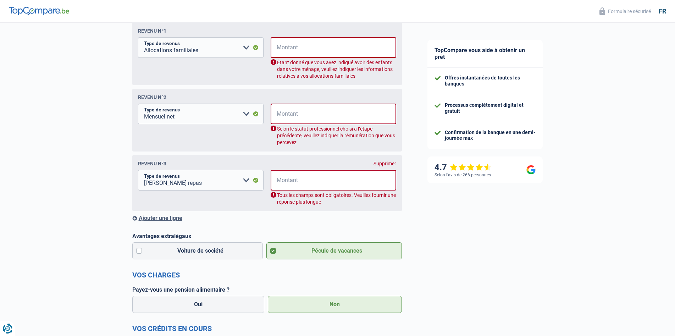
scroll to position [115, 0]
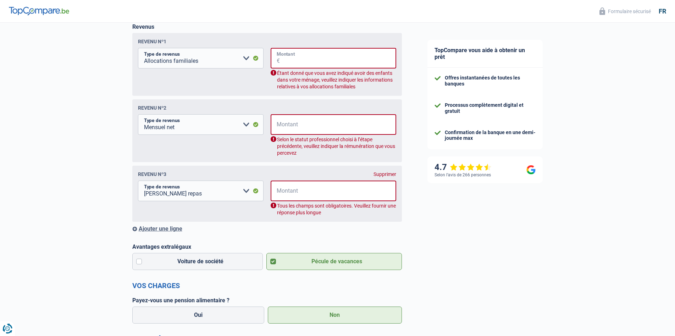
click at [308, 61] on input "Montant" at bounding box center [338, 58] width 116 height 21
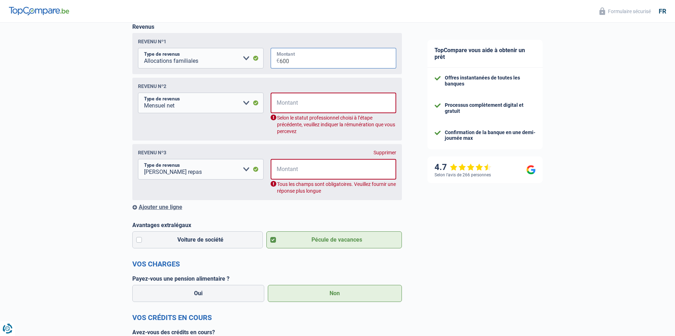
type input "600"
click at [307, 106] on input "Montant" at bounding box center [338, 103] width 116 height 21
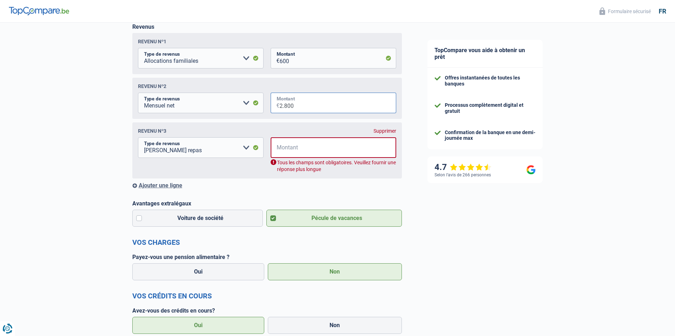
type input "2.800"
click at [298, 151] on input "Montant" at bounding box center [338, 147] width 116 height 21
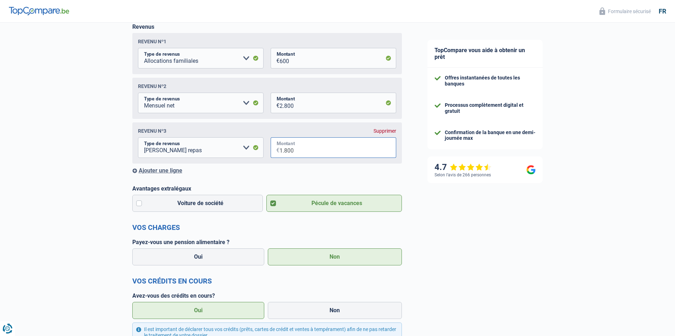
type input "1.800"
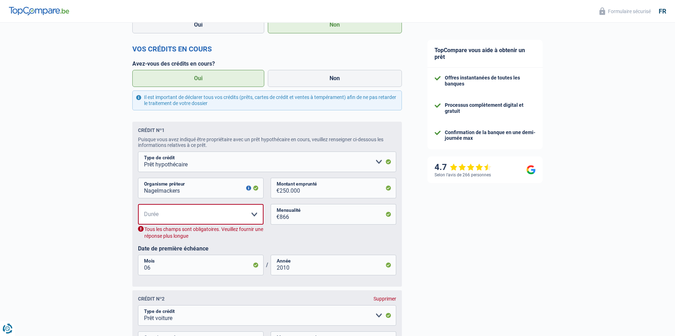
scroll to position [434, 0]
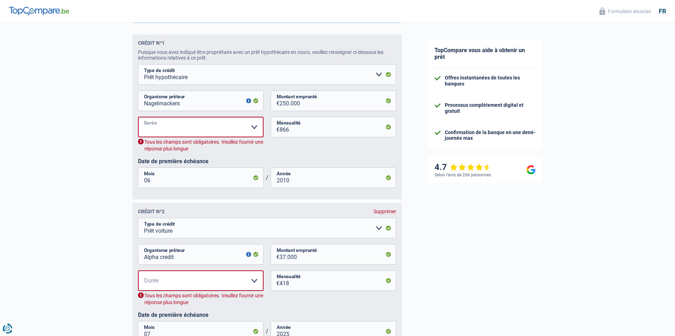
click at [255, 130] on select "120 mois 180 mois 240 mois 300 mois 360 mois 420 mois Veuillez sélectionner une…" at bounding box center [201, 127] width 126 height 21
click at [138, 119] on select "120 mois 180 mois 240 mois 300 mois 360 mois 420 mois Veuillez sélectionner une…" at bounding box center [201, 127] width 126 height 21
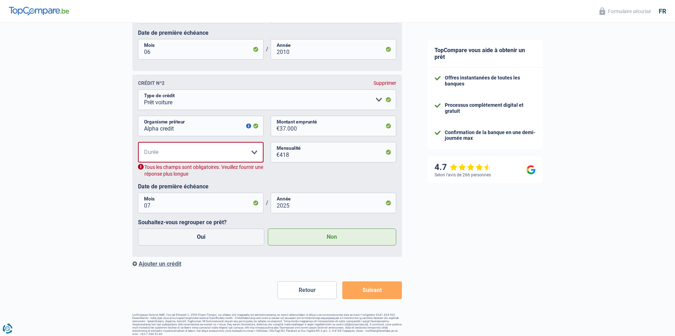
scroll to position [555, 0]
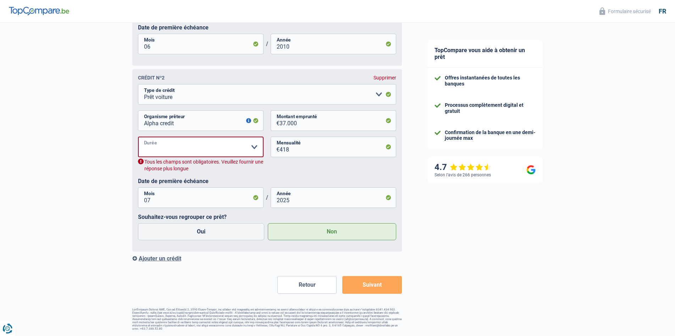
click at [257, 141] on select "12 mois 18 mois 24 mois 30 mois 36 mois 42 mois 48 mois 60 mois 72 mois 84 mois…" at bounding box center [201, 147] width 126 height 21
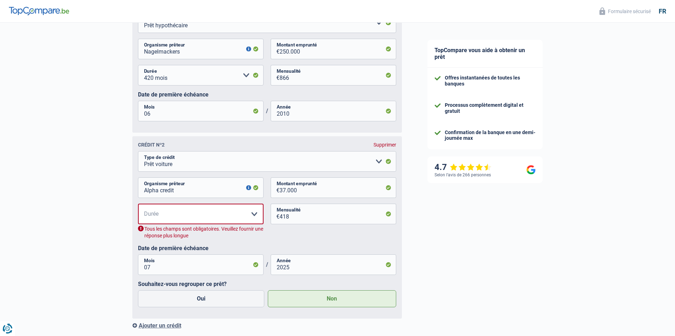
scroll to position [484, 0]
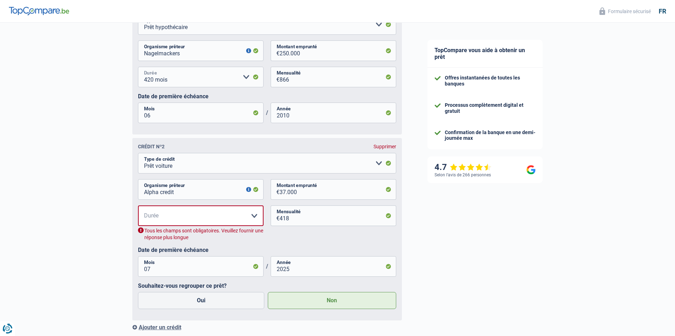
click at [250, 82] on select "120 mois 180 mois 240 mois 300 mois 360 mois 420 mois Veuillez sélectionner une…" at bounding box center [201, 77] width 126 height 21
select select "300"
click at [138, 69] on select "120 mois 180 mois 240 mois 300 mois 360 mois 420 mois Veuillez sélectionner une…" at bounding box center [201, 77] width 126 height 21
click at [244, 220] on select "12 mois 18 mois 24 mois 30 mois 36 mois 42 mois 48 mois 60 mois 72 mois 84 mois…" at bounding box center [201, 215] width 126 height 21
select select "60"
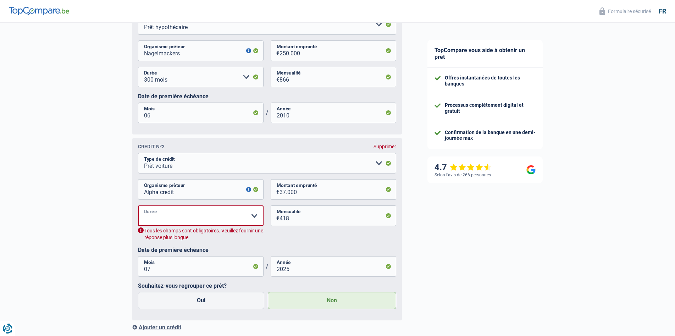
click at [138, 208] on select "12 mois 18 mois 24 mois 30 mois 36 mois 42 mois 48 mois 60 mois 72 mois 84 mois…" at bounding box center [201, 215] width 126 height 21
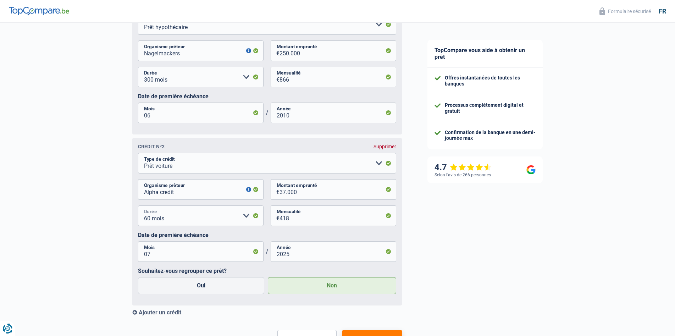
scroll to position [540, 0]
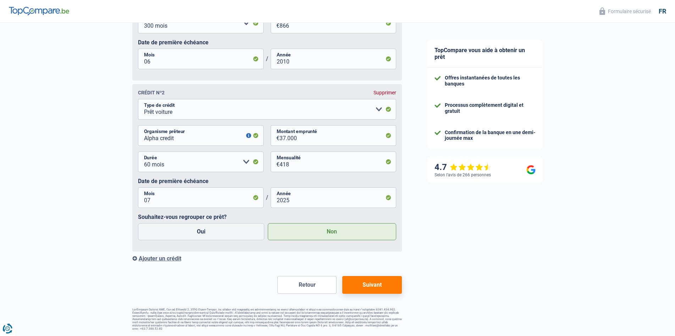
click at [360, 285] on button "Suivant" at bounding box center [371, 285] width 59 height 18
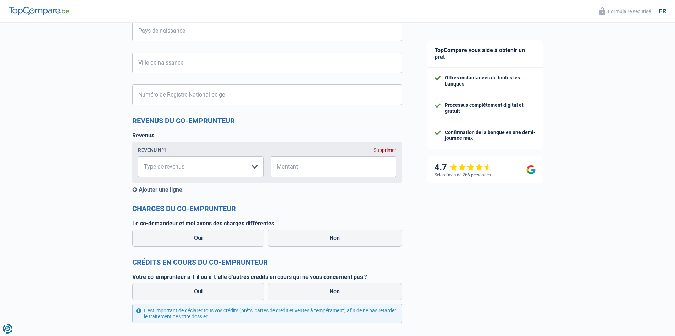
scroll to position [424, 0]
